Goal: Information Seeking & Learning: Learn about a topic

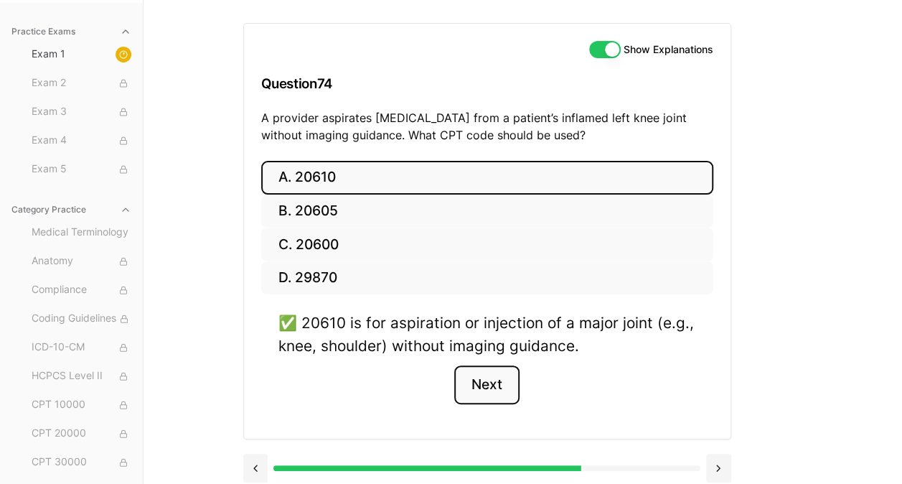
click at [498, 385] on button "Next" at bounding box center [486, 384] width 65 height 39
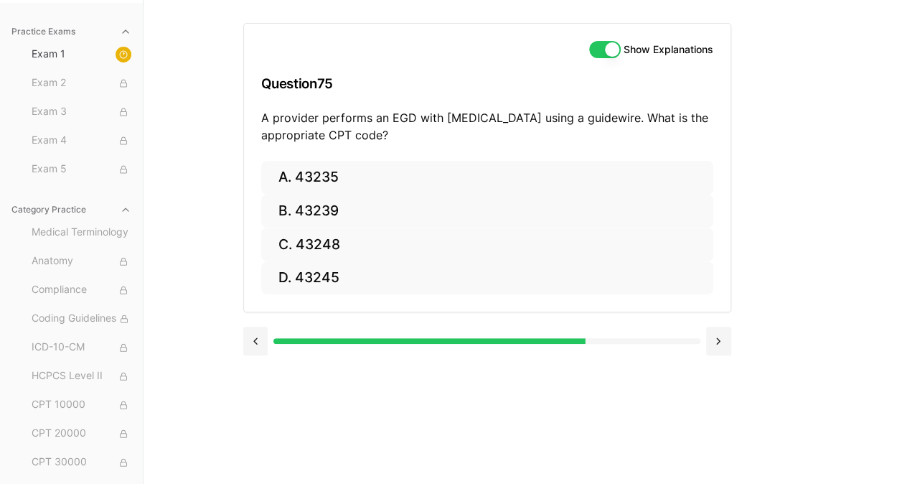
click at [496, 399] on div "Show Explanations Question 75 A provider performs an EGD with [MEDICAL_DATA] us…" at bounding box center [523, 242] width 560 height 484
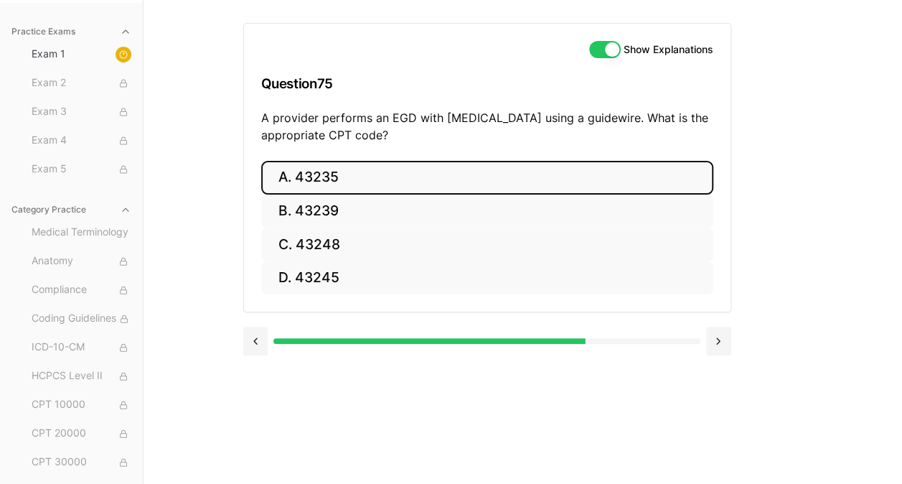
click at [372, 175] on button "A. 43235" at bounding box center [487, 178] width 452 height 34
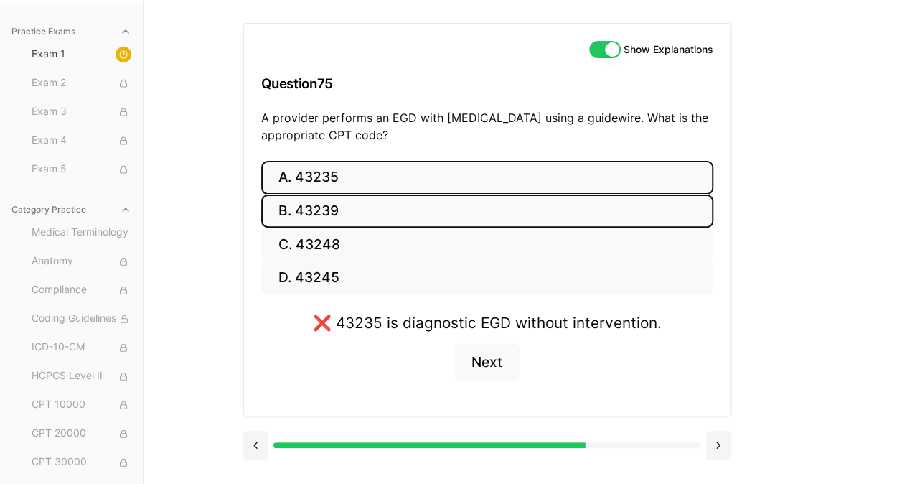
click at [343, 209] on button "B. 43239" at bounding box center [487, 211] width 452 height 34
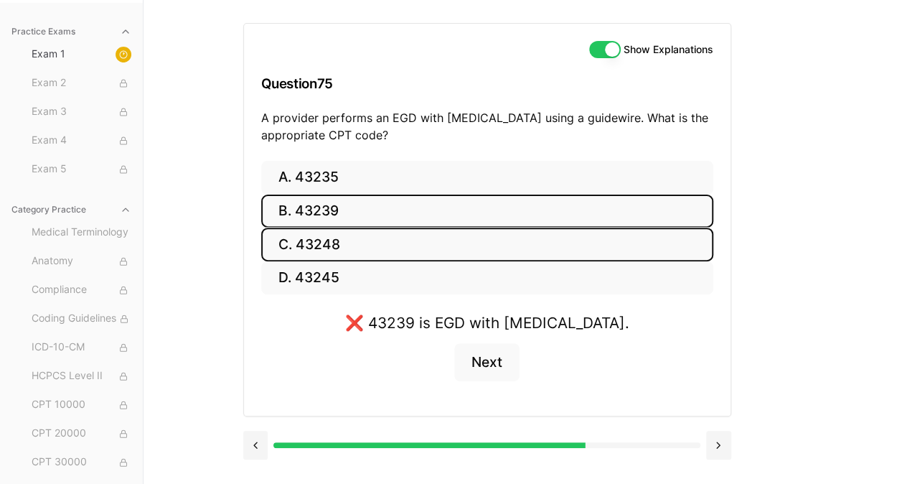
click at [333, 241] on button "C. 43248" at bounding box center [487, 244] width 452 height 34
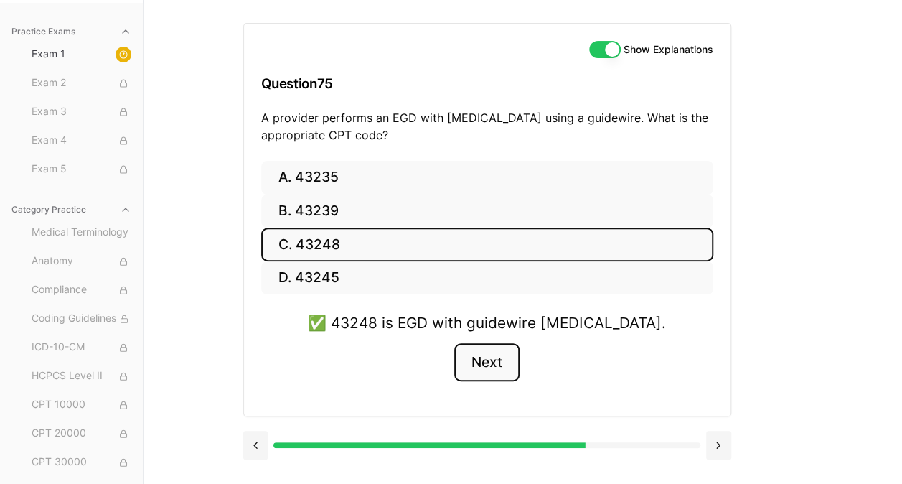
click at [499, 359] on button "Next" at bounding box center [486, 362] width 65 height 39
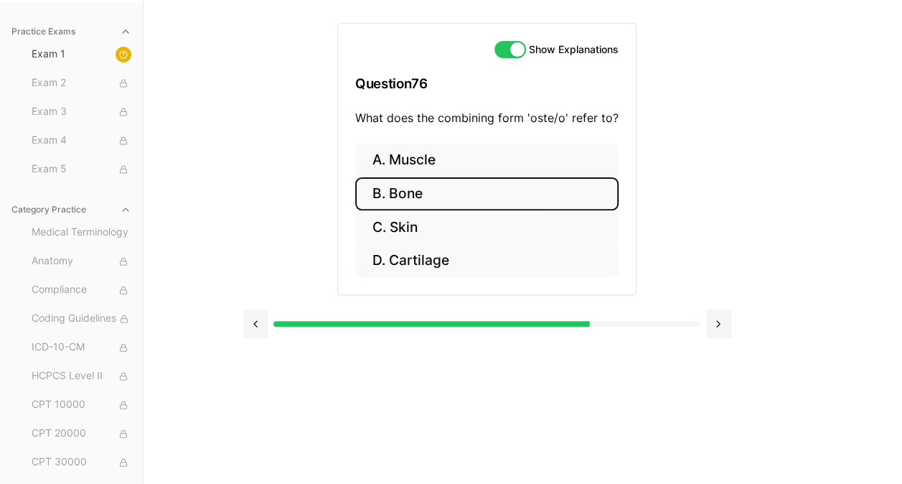
click at [445, 197] on button "B. Bone" at bounding box center [486, 194] width 263 height 34
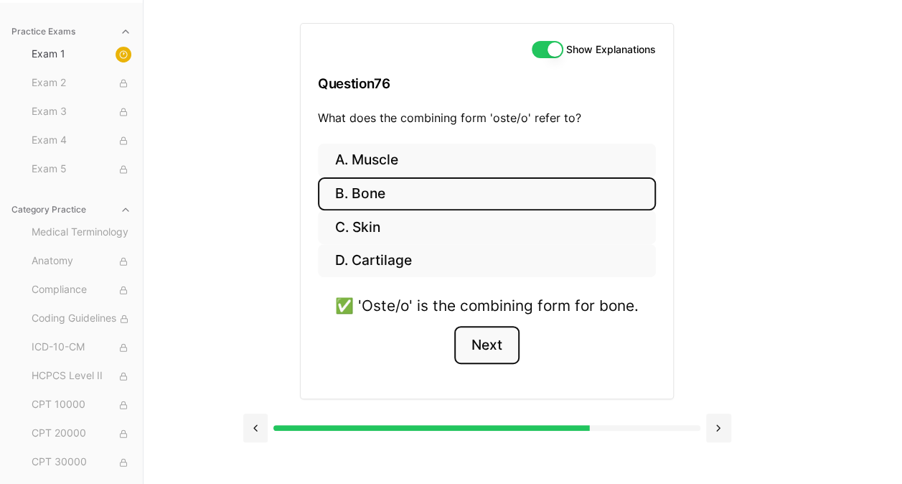
click at [497, 337] on button "Next" at bounding box center [486, 345] width 65 height 39
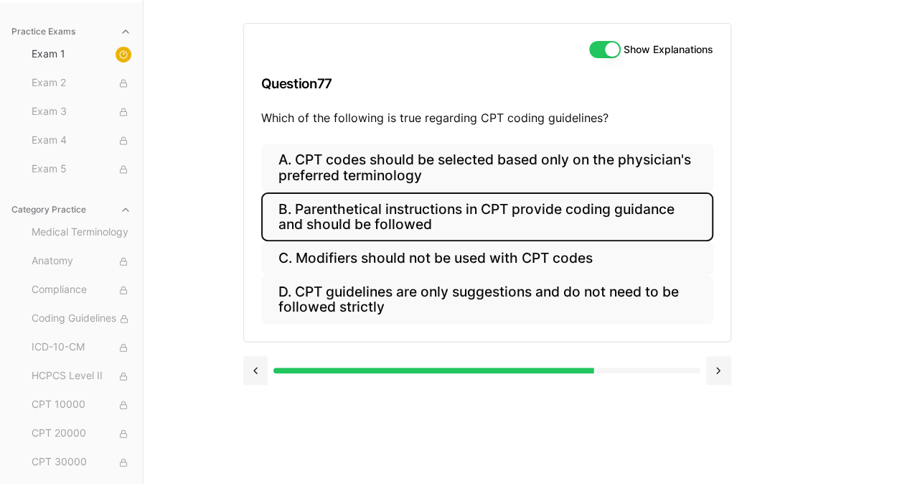
click at [583, 215] on button "B. Parenthetical instructions in CPT provide coding guidance and should be foll…" at bounding box center [487, 216] width 452 height 49
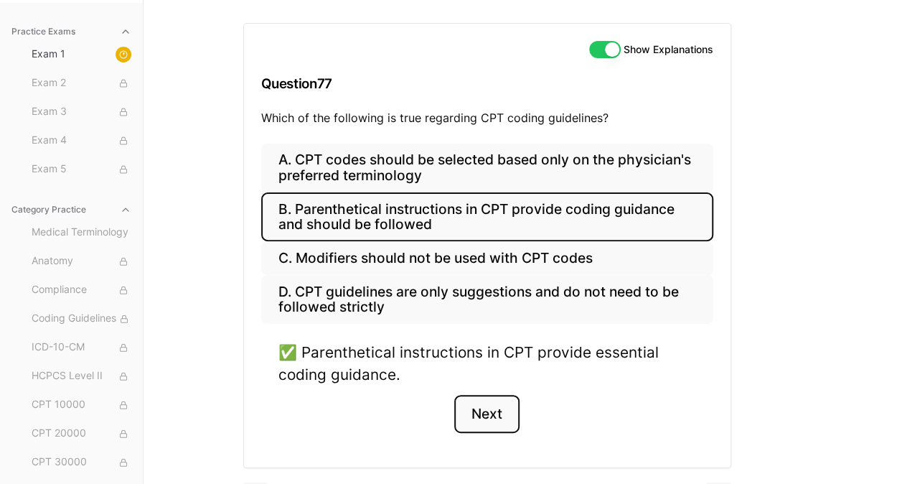
click at [490, 409] on button "Next" at bounding box center [486, 414] width 65 height 39
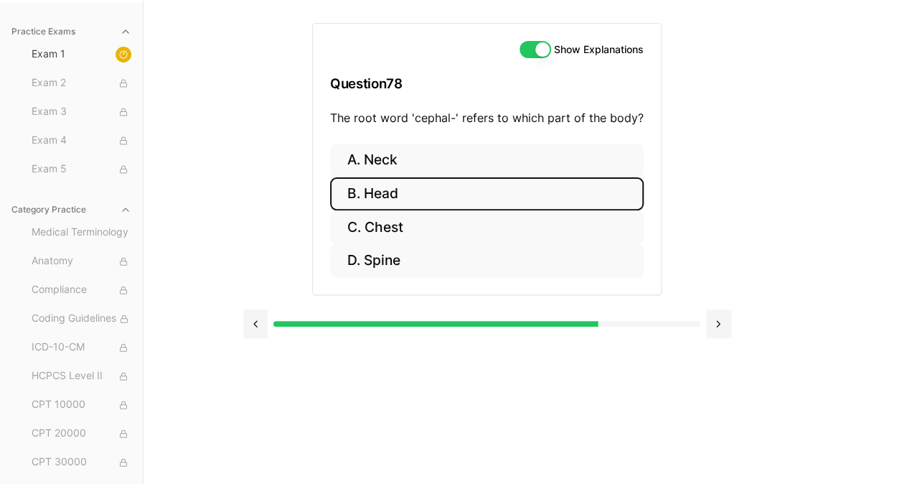
click at [396, 189] on button "B. Head" at bounding box center [487, 194] width 314 height 34
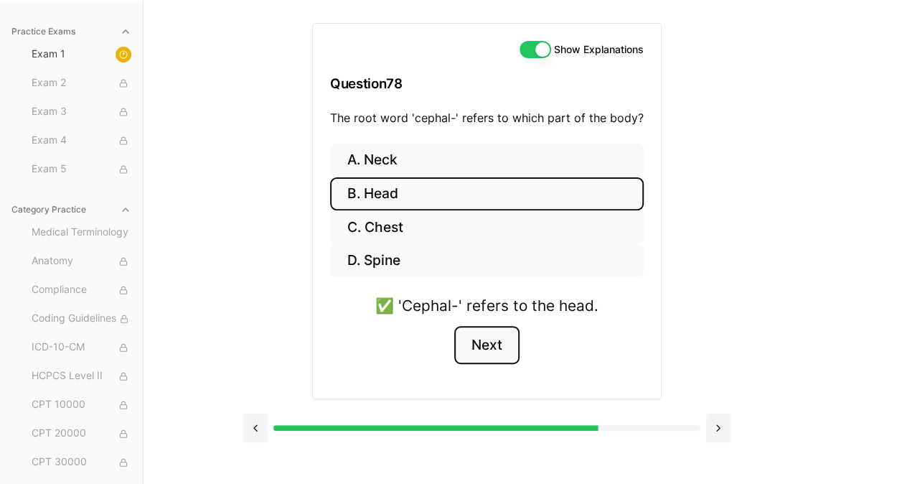
click at [499, 343] on button "Next" at bounding box center [486, 345] width 65 height 39
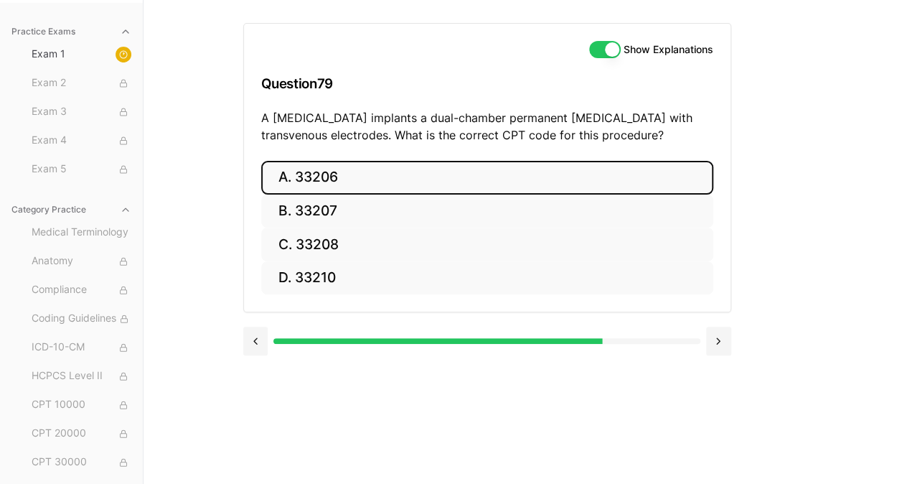
click at [415, 178] on button "A. 33206" at bounding box center [487, 178] width 452 height 34
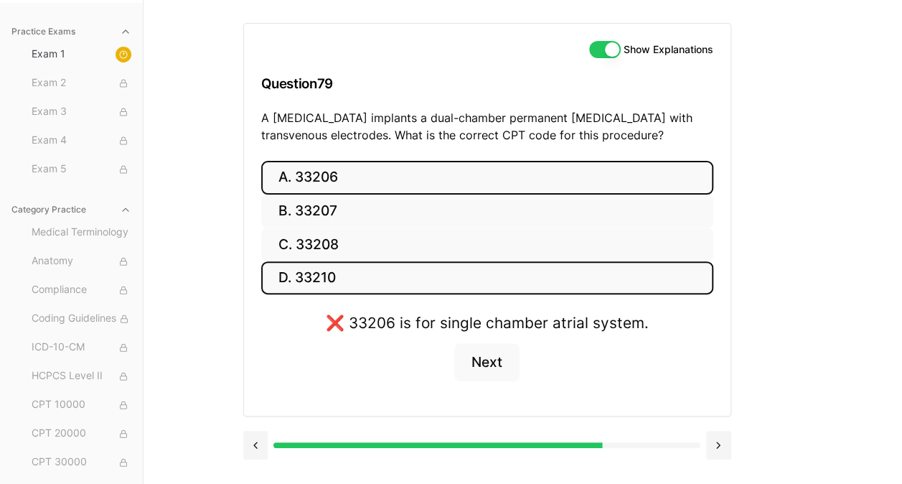
click at [344, 282] on button "D. 33210" at bounding box center [487, 278] width 452 height 34
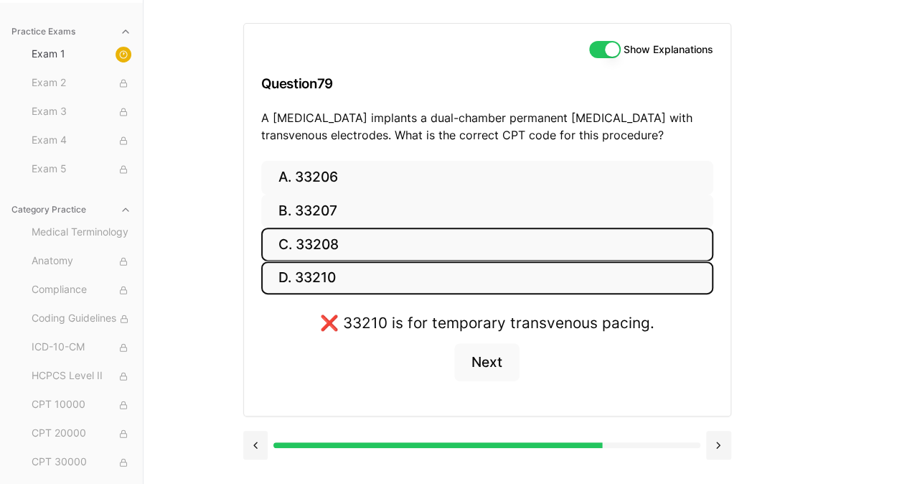
click at [350, 245] on button "C. 33208" at bounding box center [487, 244] width 452 height 34
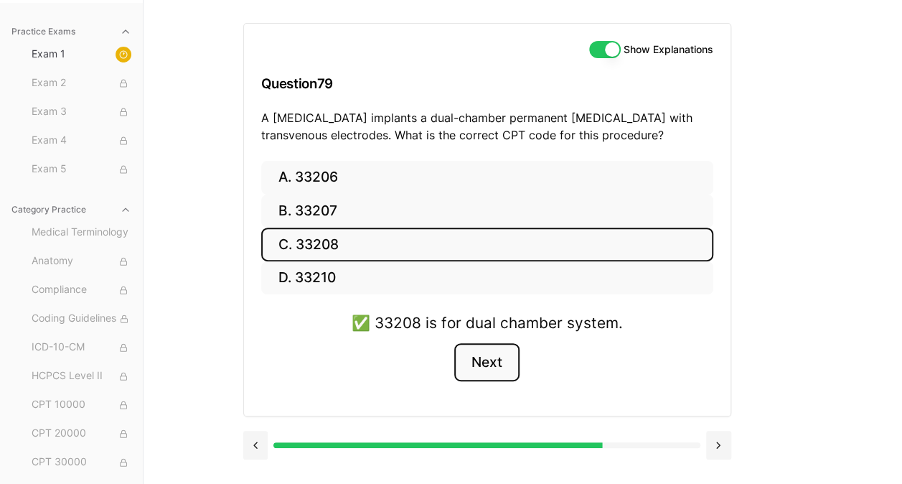
click at [503, 359] on button "Next" at bounding box center [486, 362] width 65 height 39
